Goal: Information Seeking & Learning: Learn about a topic

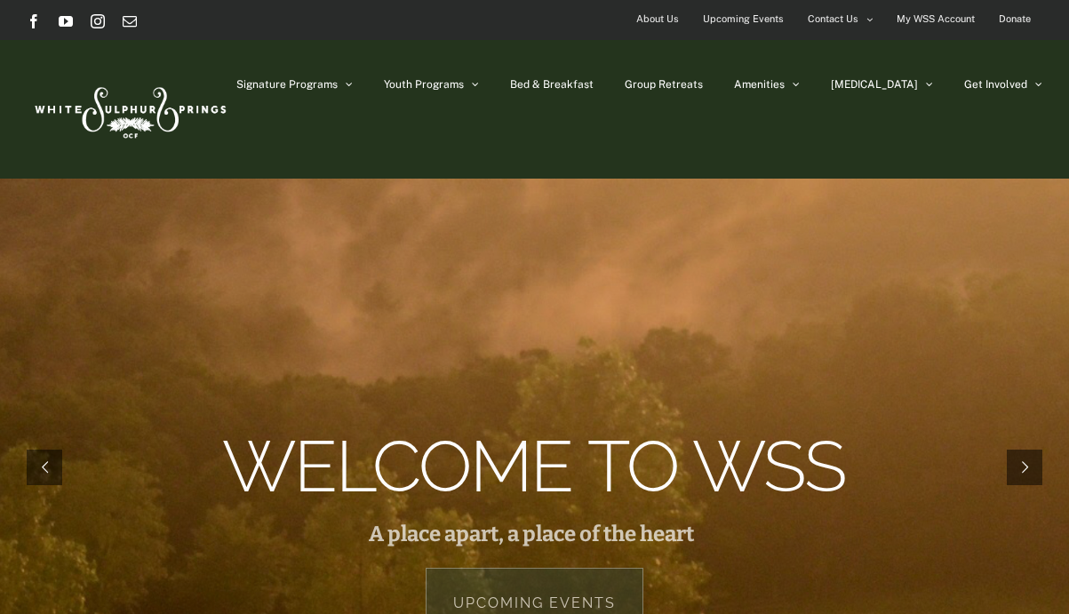
click at [654, 16] on span "About Us" at bounding box center [657, 19] width 43 height 26
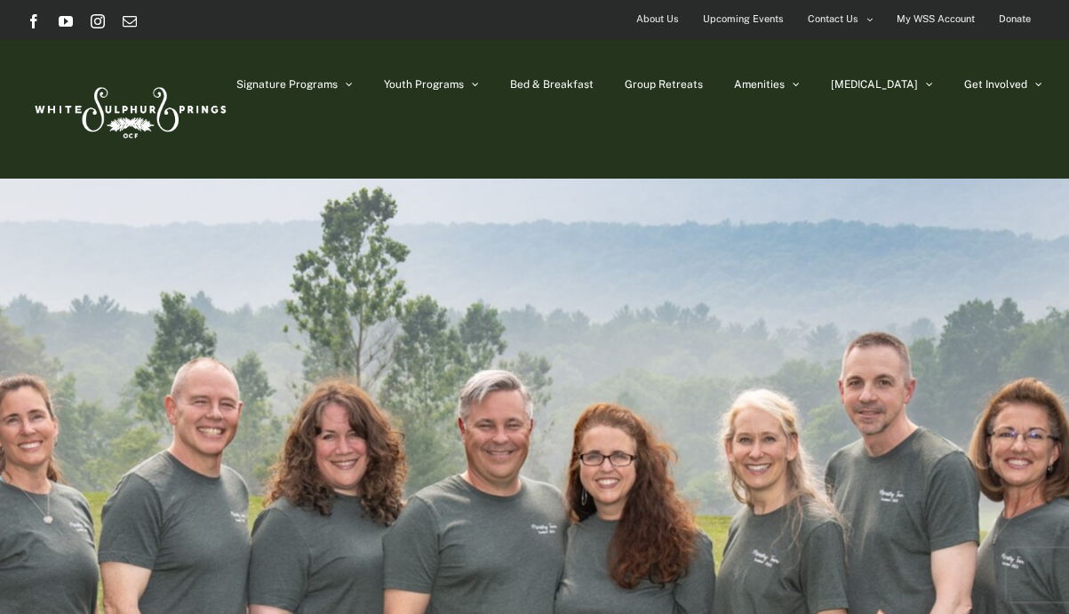
click at [651, 17] on span "About Us" at bounding box center [657, 19] width 43 height 26
click at [147, 131] on img at bounding box center [129, 109] width 204 height 83
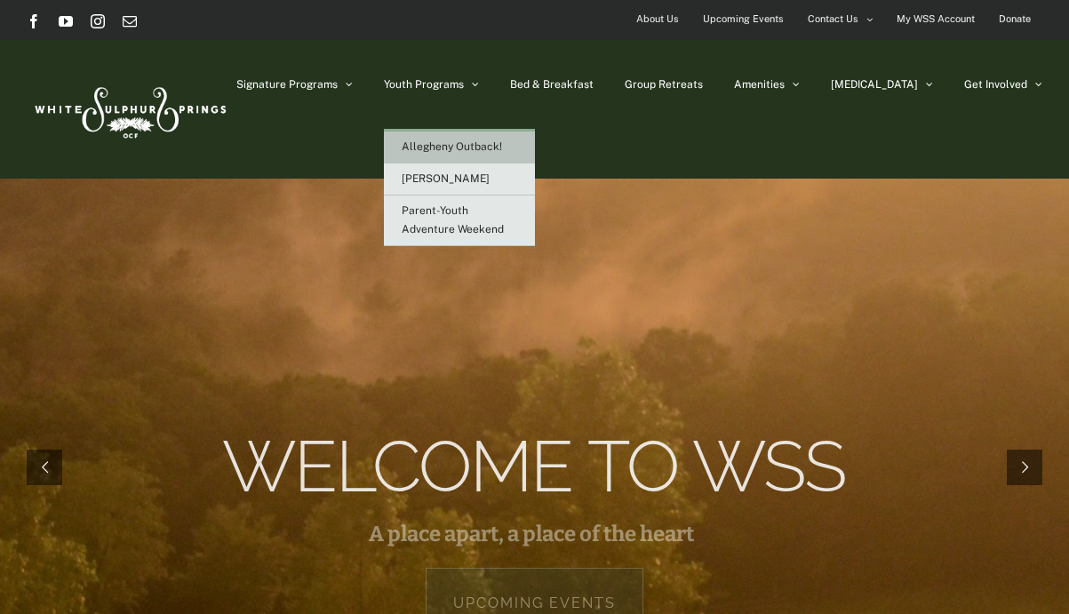
click at [506, 138] on link "Allegheny Outback!" at bounding box center [459, 147] width 151 height 32
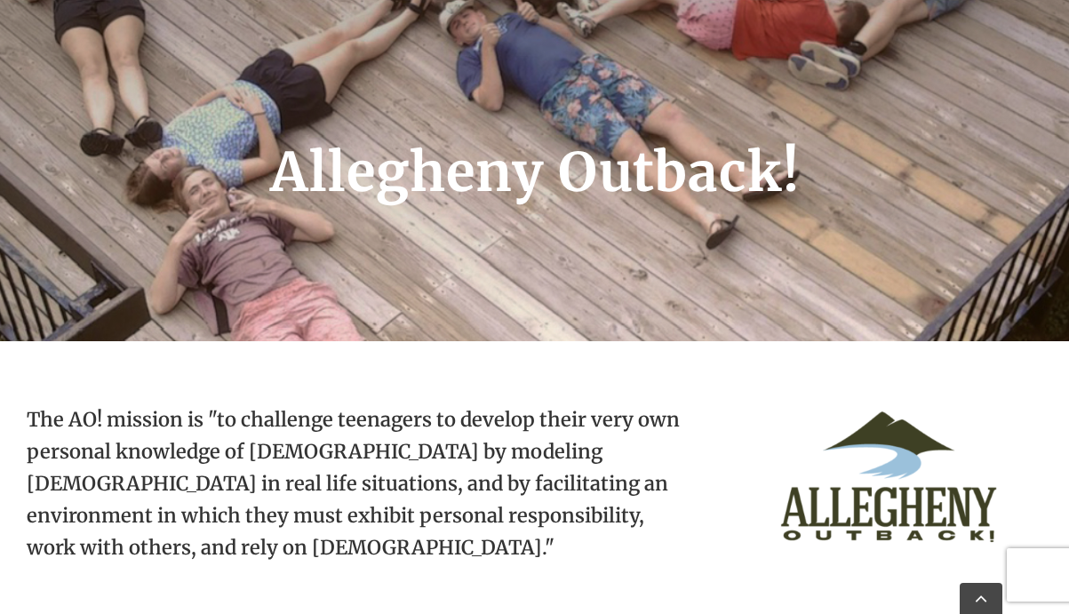
scroll to position [416, 0]
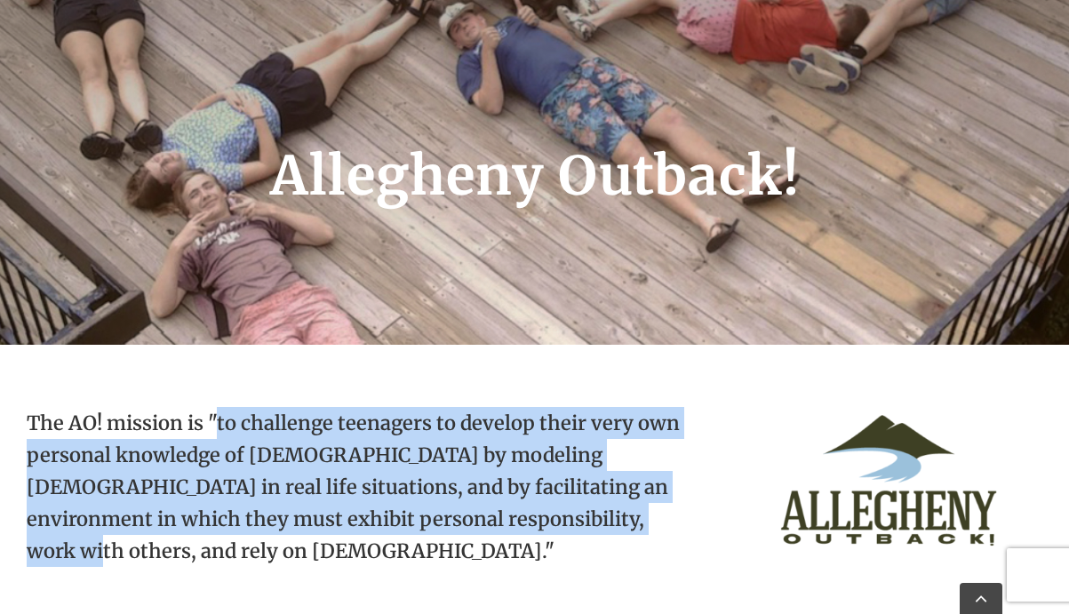
drag, startPoint x: 219, startPoint y: 421, endPoint x: 576, endPoint y: 506, distance: 367.1
click at [576, 506] on p "The AO! mission is "to challenge teenagers to develop their very own personal k…" at bounding box center [355, 500] width 656 height 187
copy p "to challenge teenagers to develop their very own personal knowledge of God by m…"
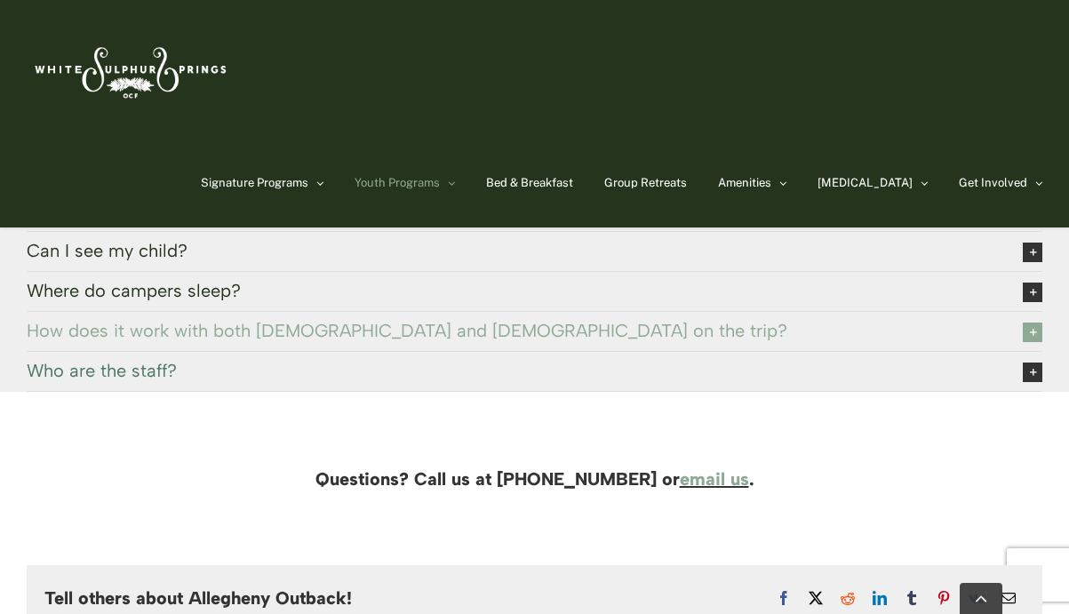
scroll to position [4178, 0]
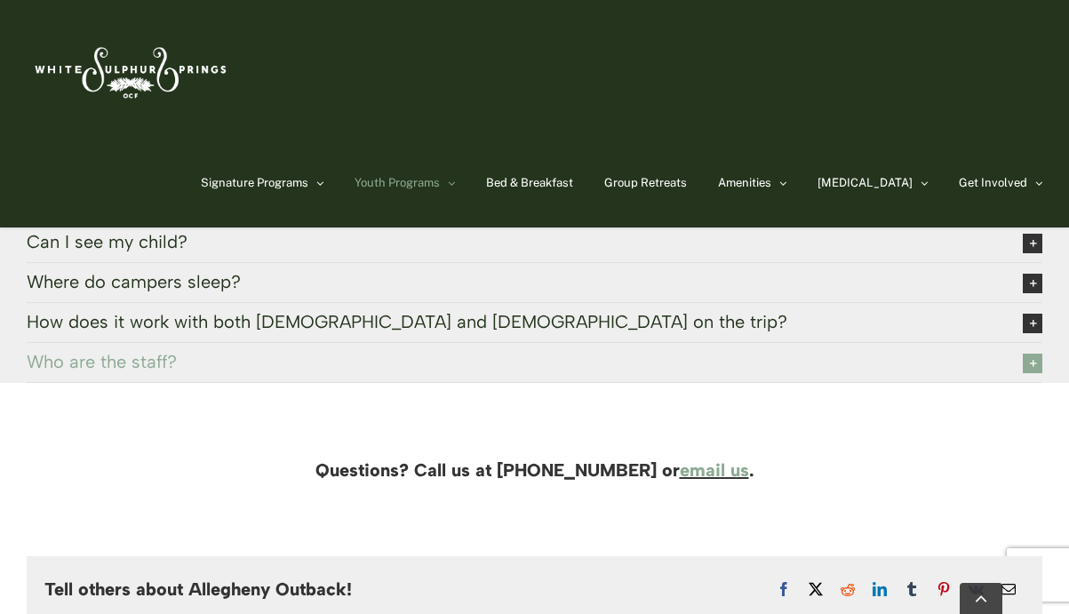
click at [1033, 354] on icon at bounding box center [1032, 364] width 20 height 20
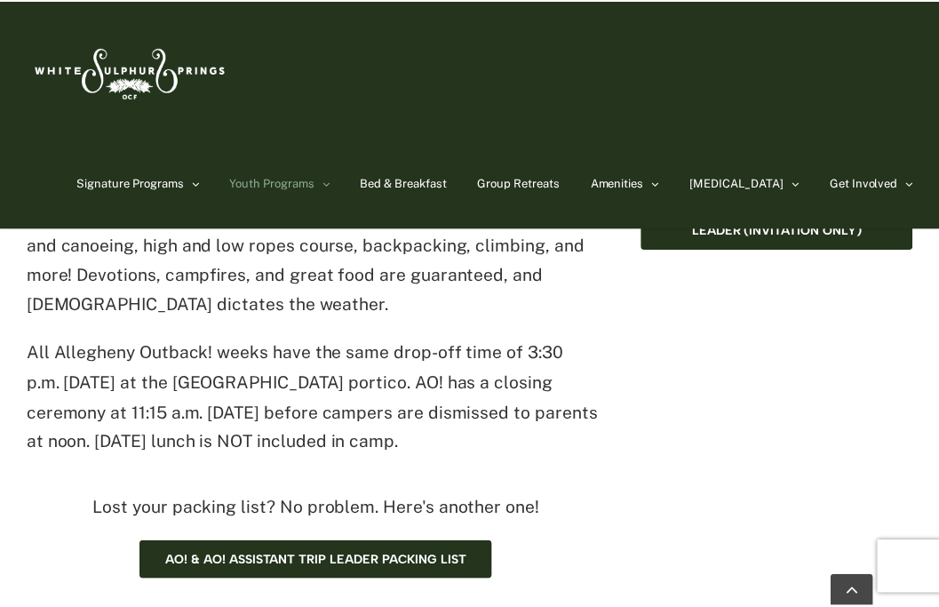
scroll to position [974, 0]
